Goal: Task Accomplishment & Management: Use online tool/utility

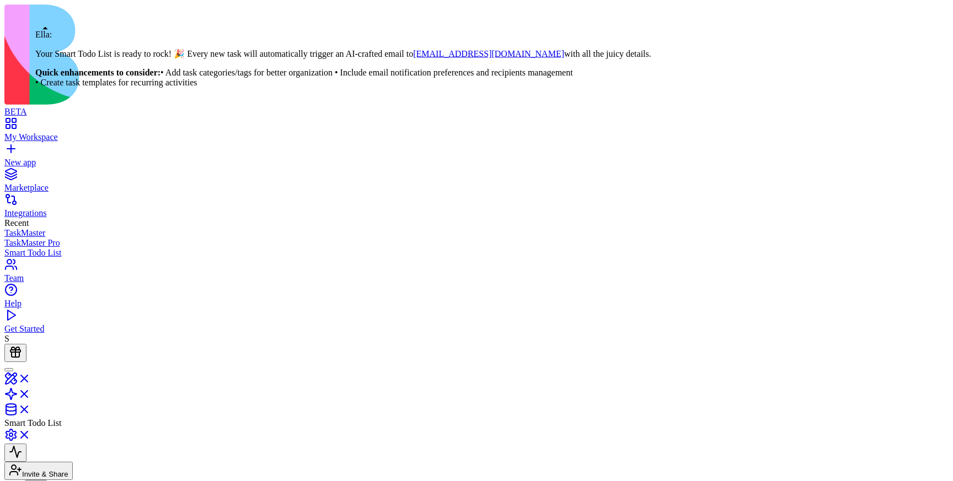
click at [9, 370] on div at bounding box center [9, 370] width 0 height 0
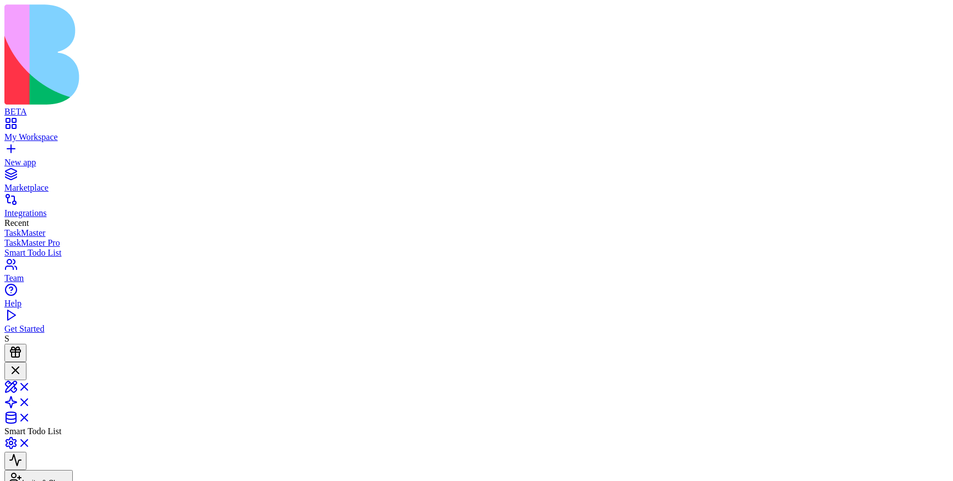
scroll to position [226, 0]
click at [31, 386] on link at bounding box center [17, 390] width 26 height 9
type textarea "**********"
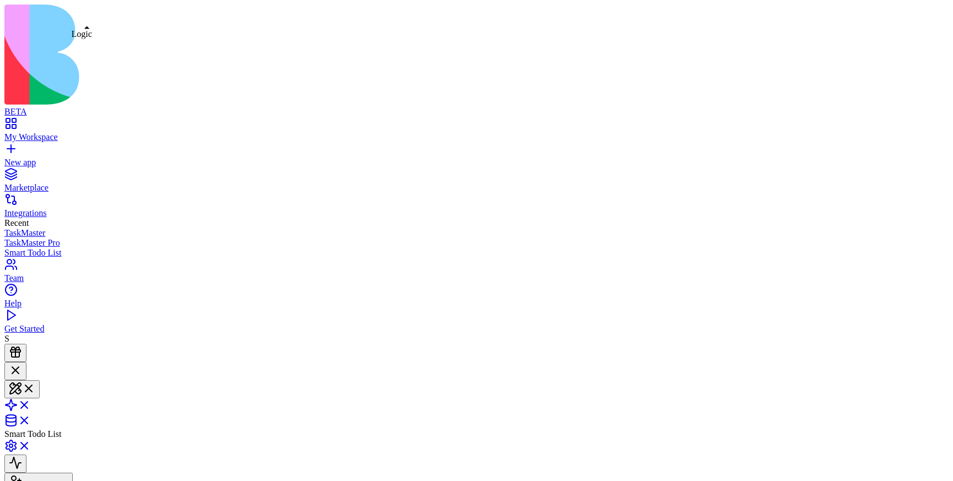
click at [31, 404] on link at bounding box center [17, 408] width 26 height 9
click at [31, 404] on span at bounding box center [31, 408] width 0 height 9
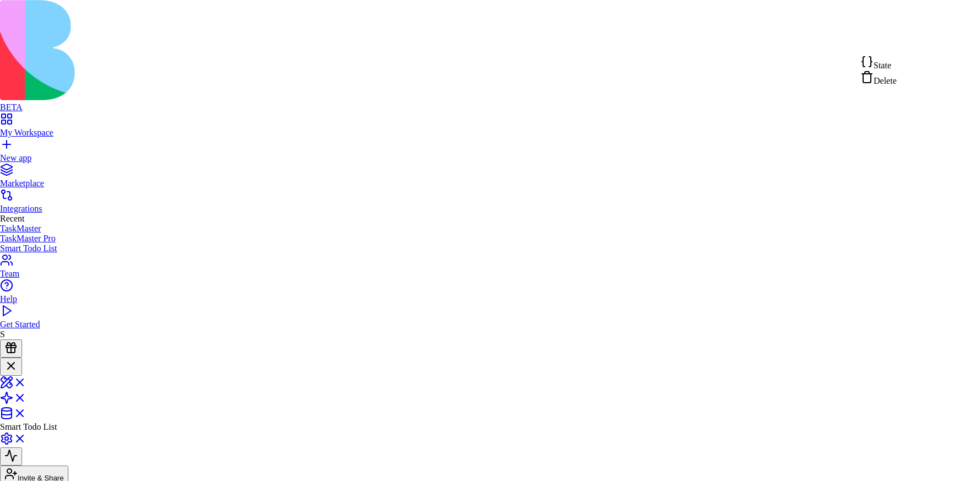
click at [884, 68] on span "State" at bounding box center [882, 65] width 18 height 9
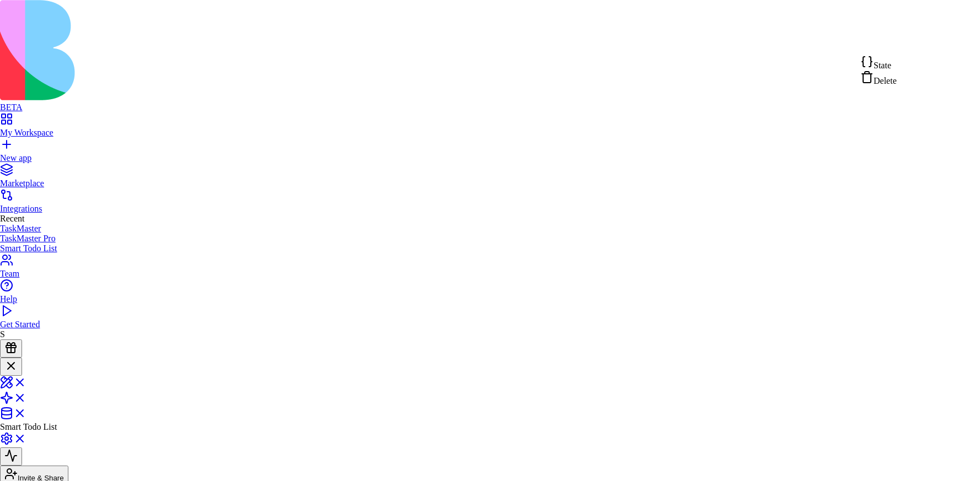
click at [887, 79] on span "Delete" at bounding box center [884, 80] width 23 height 9
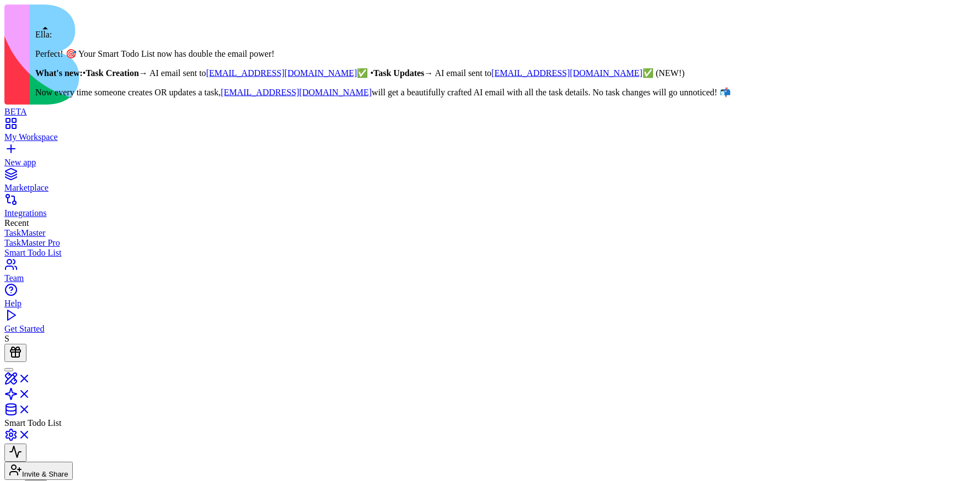
click at [9, 370] on div at bounding box center [9, 370] width 0 height 0
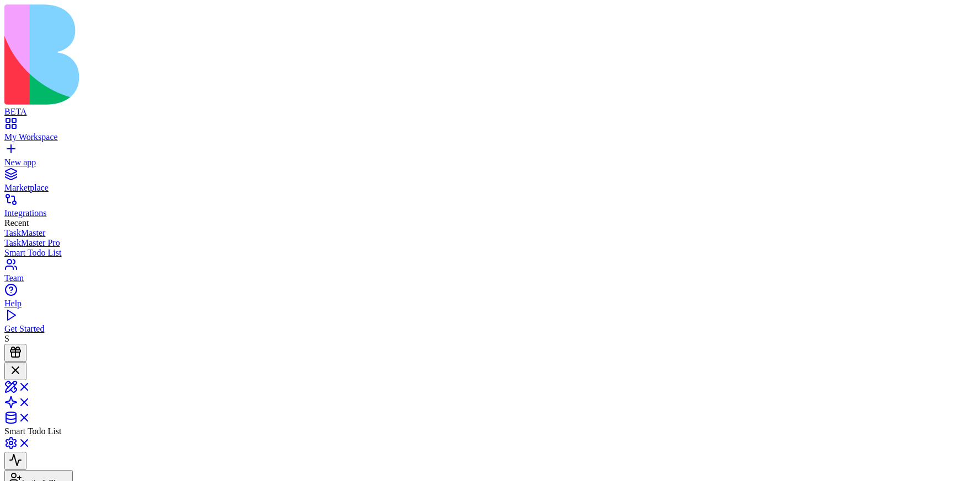
scroll to position [572, 0]
type textarea "**********"
